Goal: Task Accomplishment & Management: Use online tool/utility

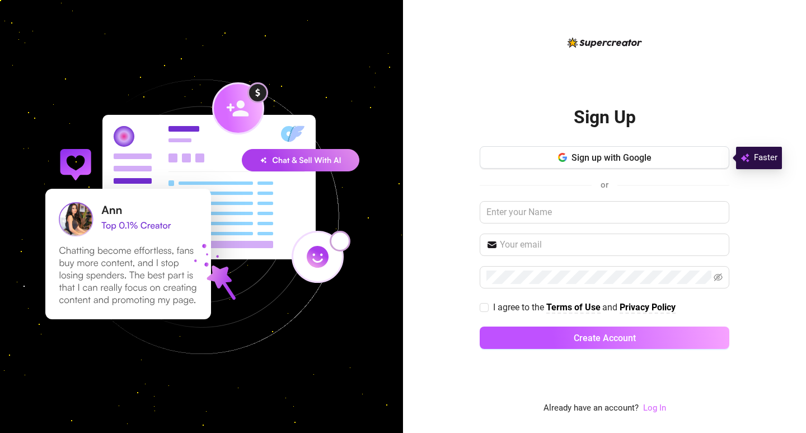
click at [656, 403] on link "Log In" at bounding box center [654, 407] width 23 height 10
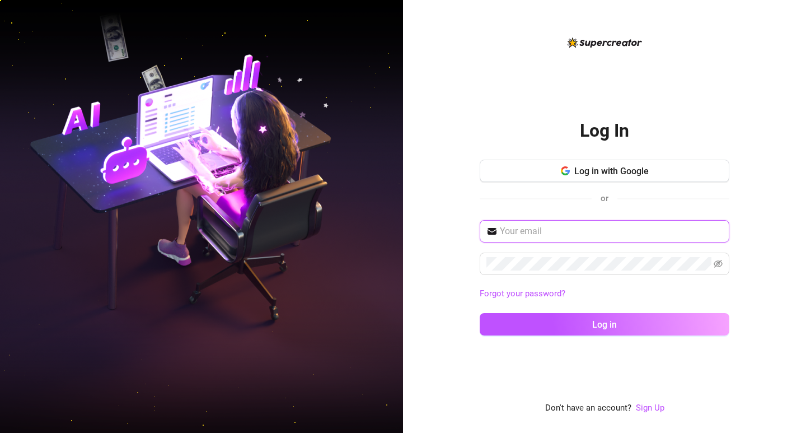
click at [544, 237] on input "text" at bounding box center [611, 230] width 223 height 13
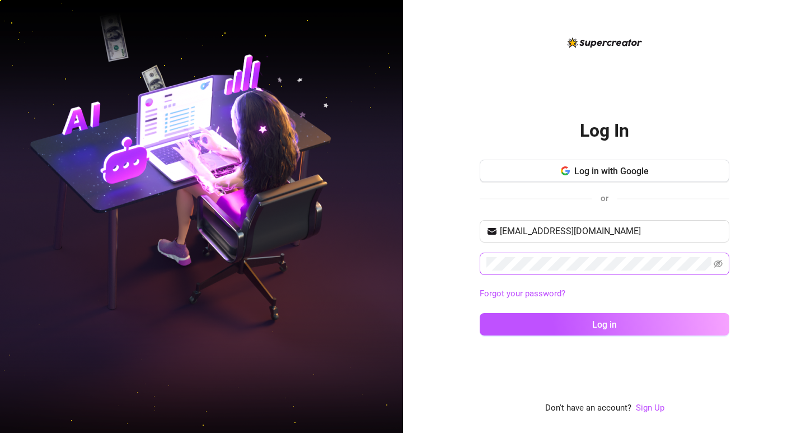
click at [724, 266] on span at bounding box center [605, 263] width 250 height 22
click at [722, 266] on icon "eye-invisible" at bounding box center [718, 263] width 9 height 9
click at [722, 266] on icon "eye" at bounding box center [718, 263] width 9 height 9
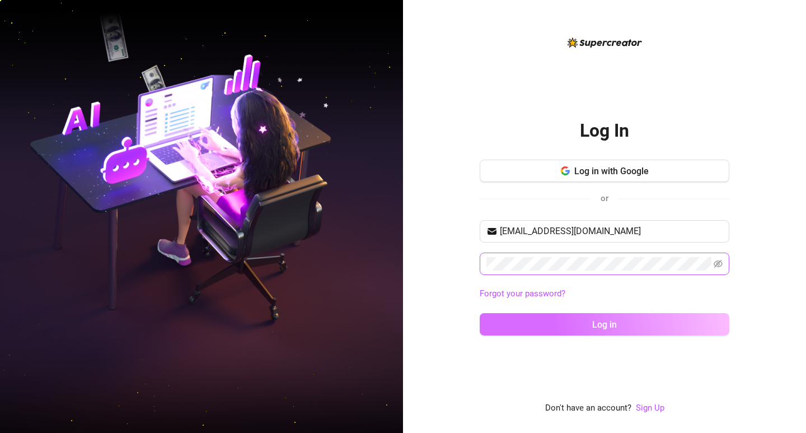
click at [611, 325] on span "Log in" at bounding box center [604, 324] width 25 height 11
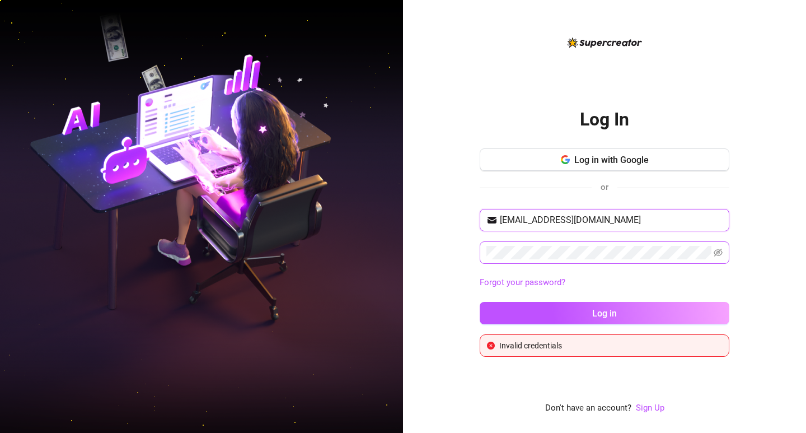
drag, startPoint x: 510, startPoint y: 221, endPoint x: 452, endPoint y: 223, distance: 58.2
click at [453, 222] on div "Log In Log in with Google or [EMAIL_ADDRESS][DOMAIN_NAME] Forgot your password?…" at bounding box center [604, 216] width 403 height 433
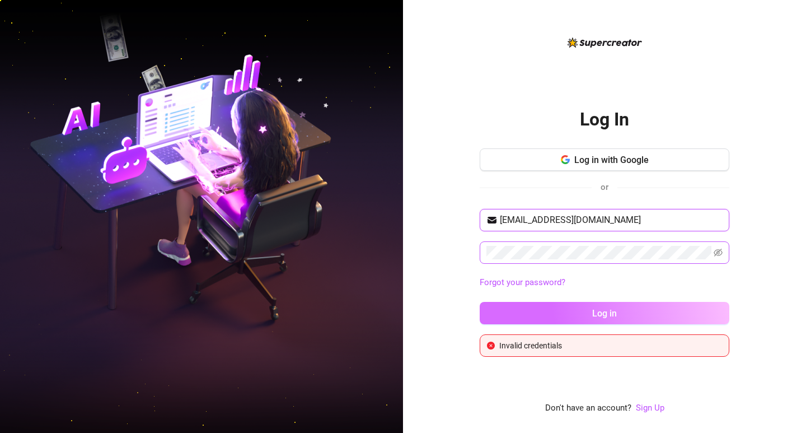
type input "[EMAIL_ADDRESS][DOMAIN_NAME]"
click at [626, 316] on button "Log in" at bounding box center [605, 313] width 250 height 22
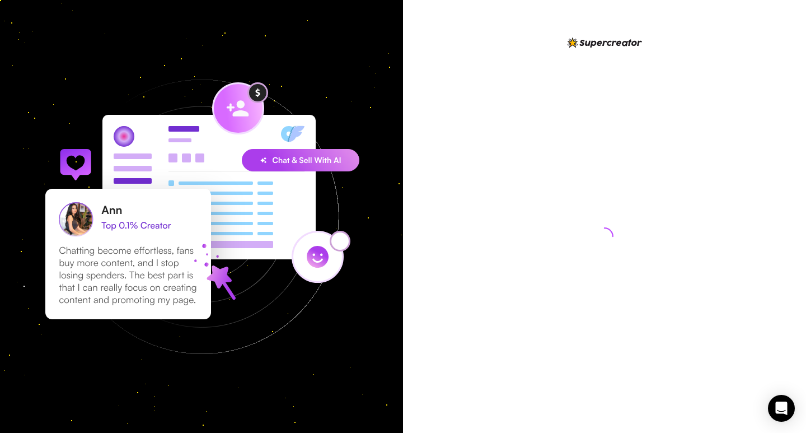
drag, startPoint x: 444, startPoint y: 137, endPoint x: 410, endPoint y: 150, distance: 36.7
click at [410, 150] on div at bounding box center [604, 216] width 403 height 433
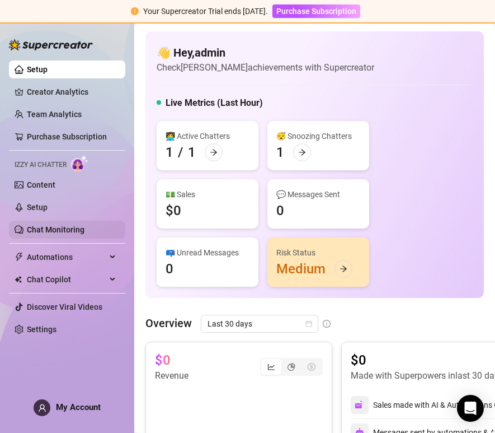
click at [44, 225] on link "Chat Monitoring" at bounding box center [56, 229] width 58 height 9
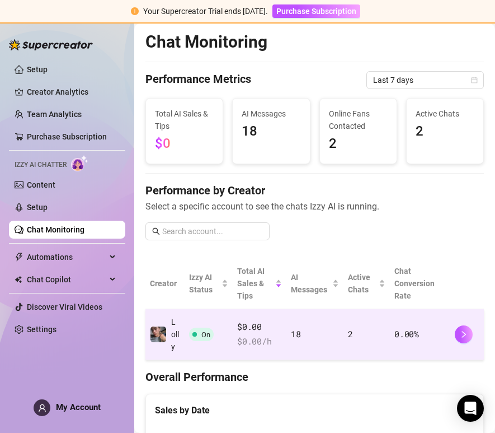
click at [306, 339] on td "18" at bounding box center [315, 334] width 57 height 51
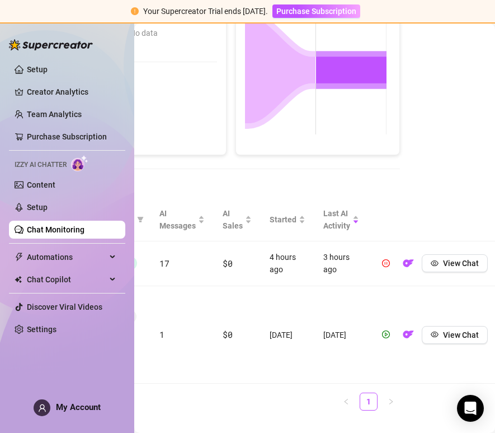
scroll to position [254, 91]
drag, startPoint x: 382, startPoint y: 366, endPoint x: 458, endPoint y: 359, distance: 75.8
click at [463, 223] on th at bounding box center [431, 219] width 129 height 43
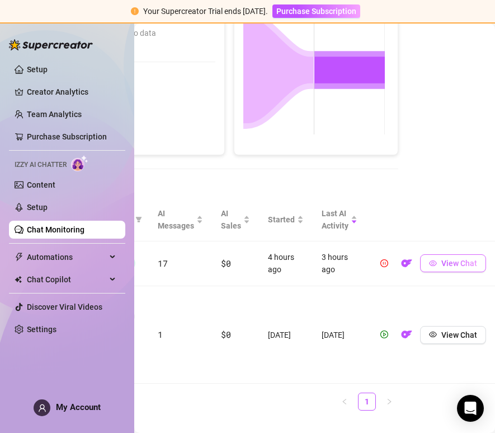
click at [442, 266] on span "View Chat" at bounding box center [460, 263] width 36 height 9
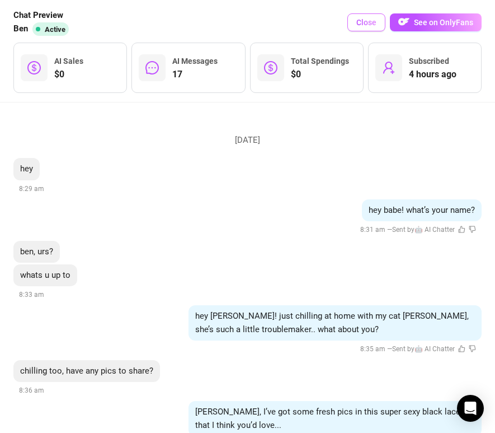
click at [369, 25] on span "Close" at bounding box center [366, 22] width 20 height 9
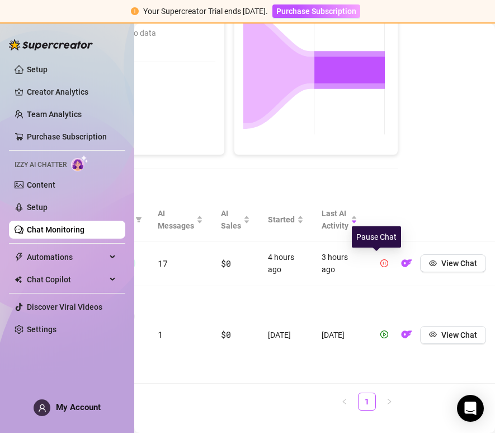
click at [381, 263] on icon "pause-circle" at bounding box center [385, 263] width 8 height 8
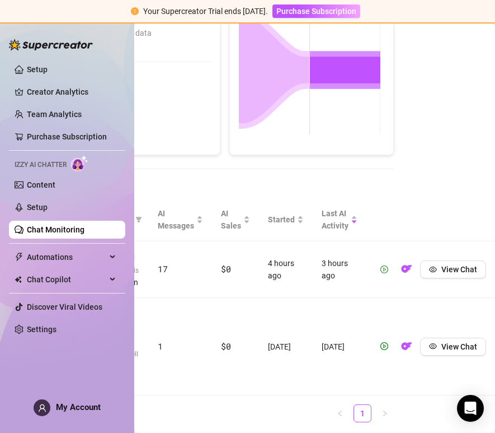
click at [168, 404] on ul "1" at bounding box center [224, 413] width 339 height 18
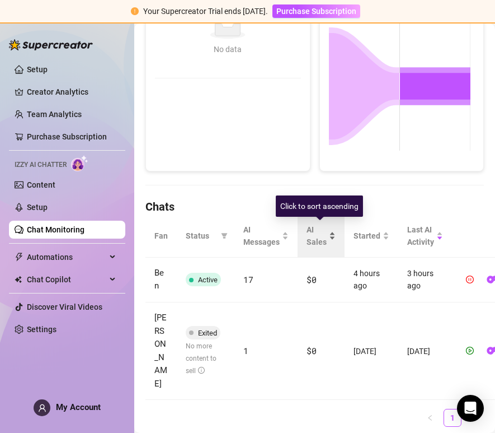
scroll to position [254, 0]
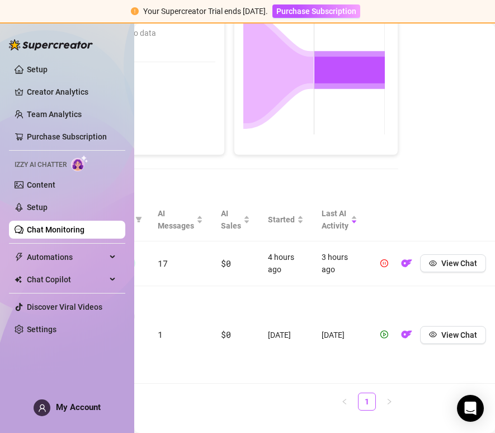
drag, startPoint x: 302, startPoint y: 390, endPoint x: 437, endPoint y: 392, distance: 134.9
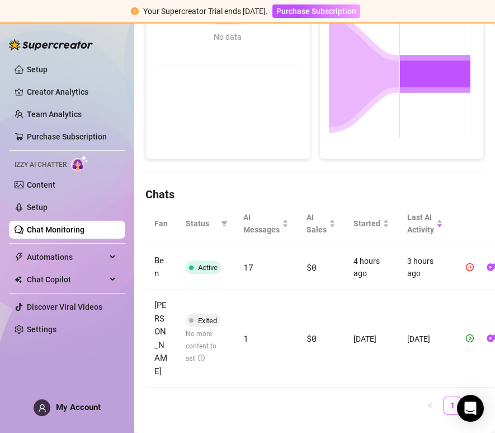
drag, startPoint x: 421, startPoint y: 379, endPoint x: 288, endPoint y: 369, distance: 133.6
click at [40, 74] on link "Setup" at bounding box center [37, 69] width 21 height 9
